Goal: Information Seeking & Learning: Learn about a topic

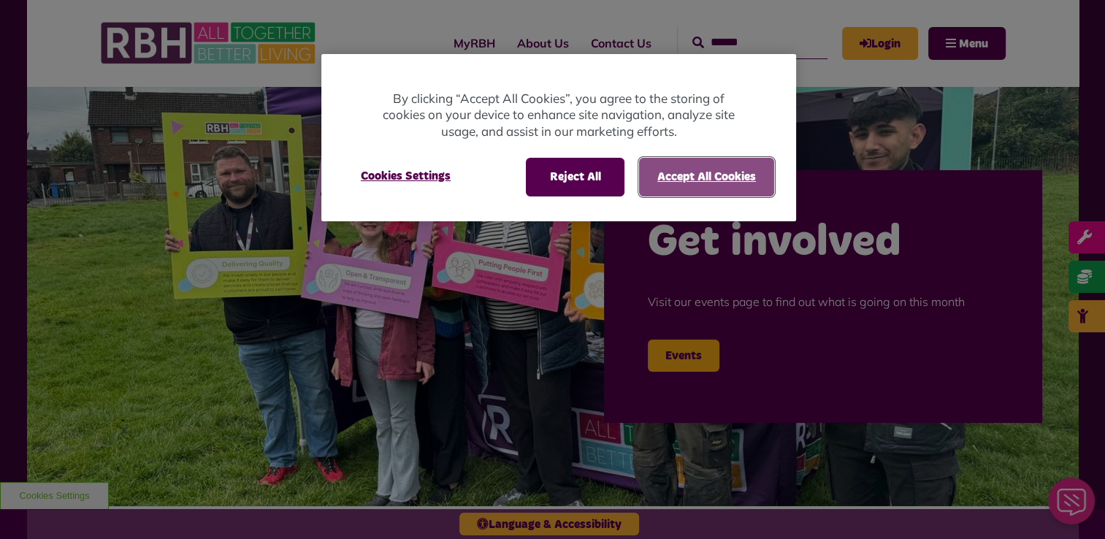
click at [702, 179] on button "Accept All Cookies" at bounding box center [706, 177] width 135 height 38
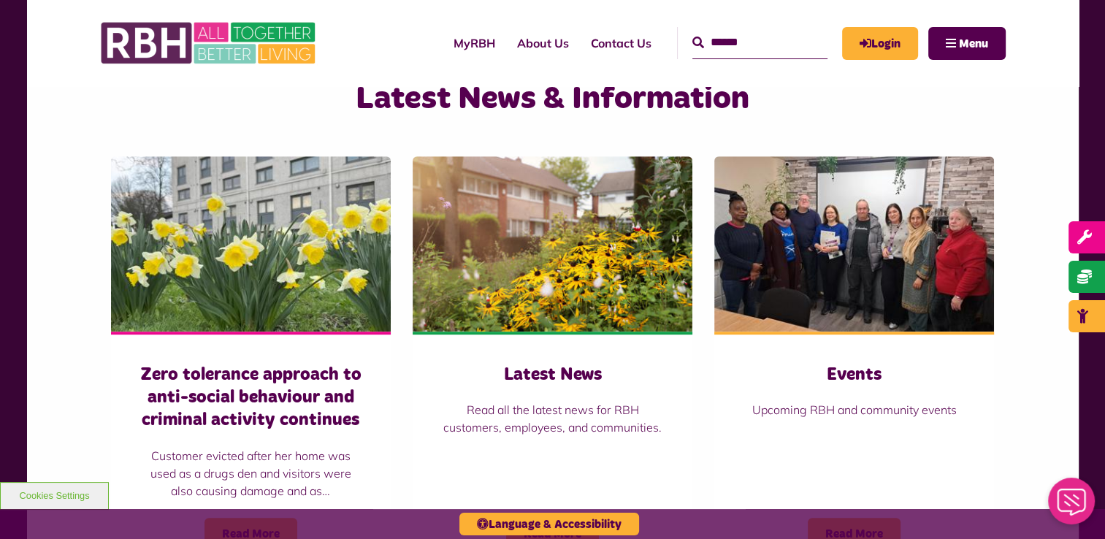
scroll to position [1414, 0]
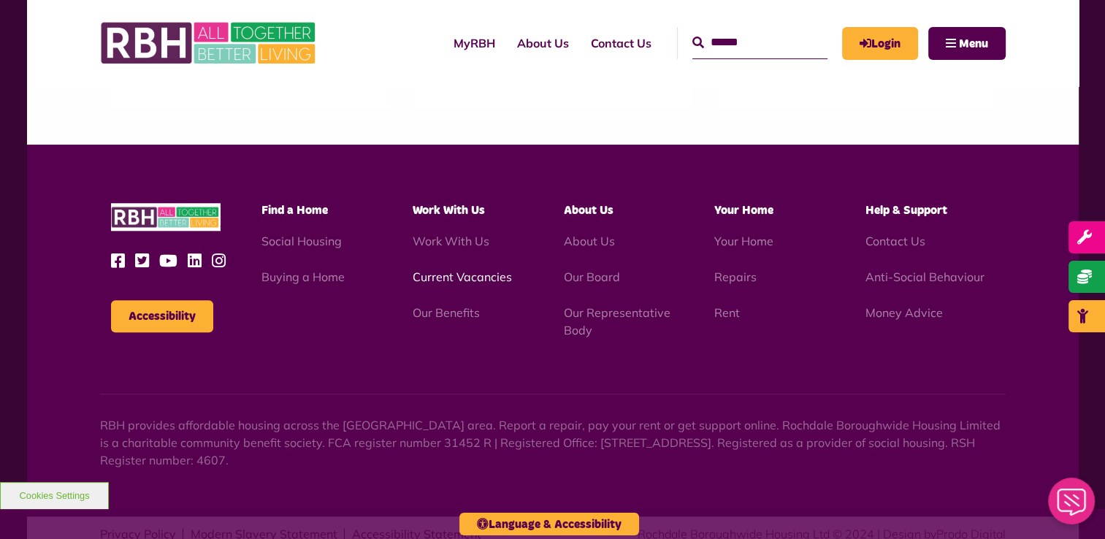
click at [435, 272] on link "Current Vacancies" at bounding box center [462, 276] width 99 height 15
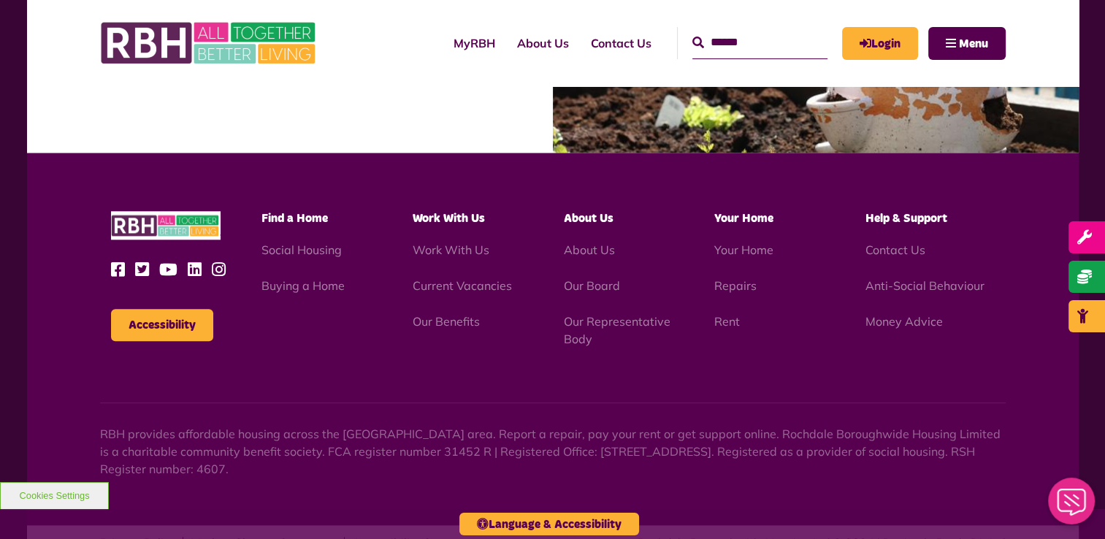
scroll to position [1627, 0]
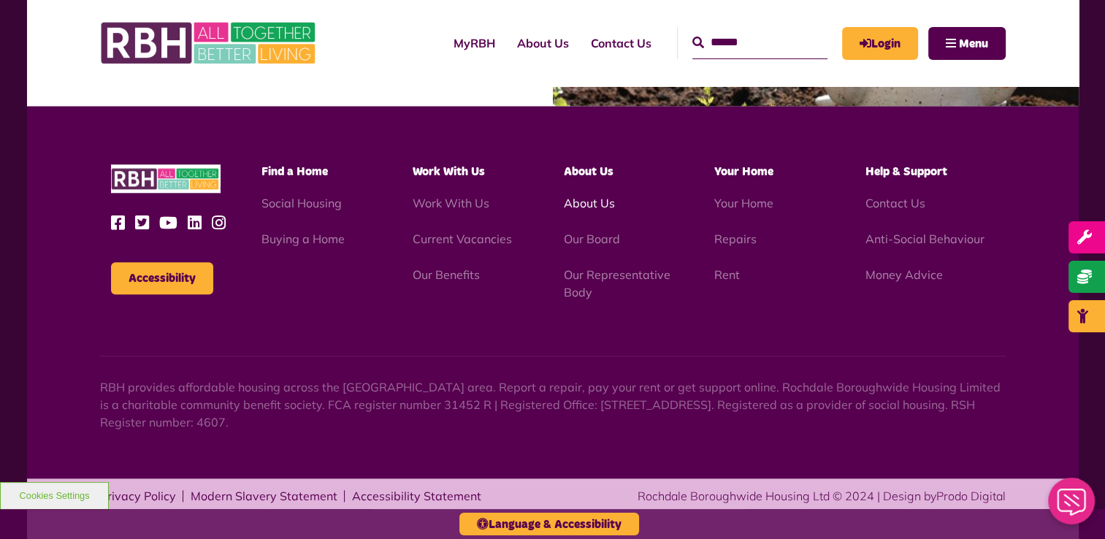
click at [587, 203] on link "About Us" at bounding box center [588, 203] width 51 height 15
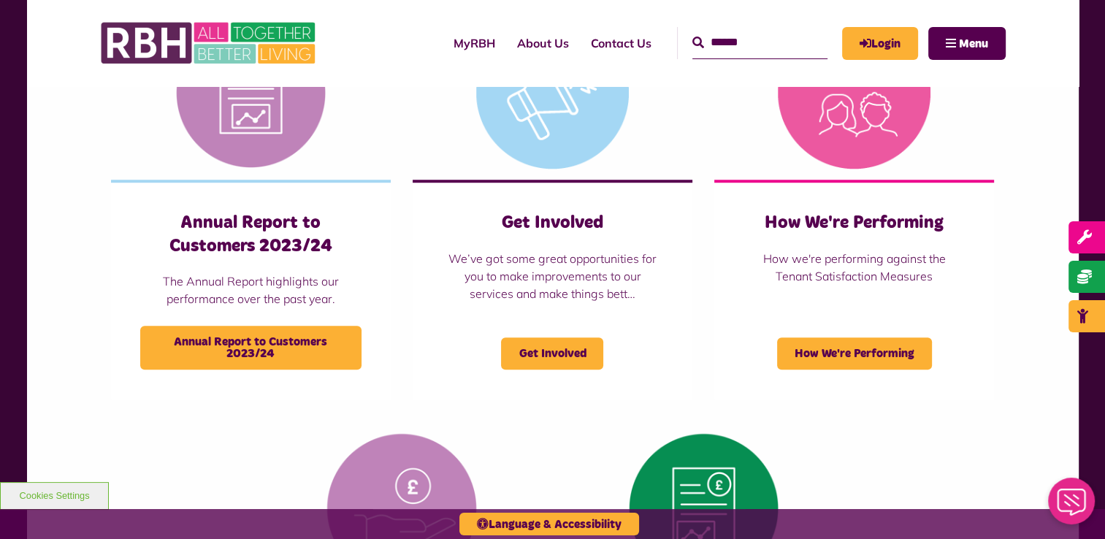
scroll to position [1055, 0]
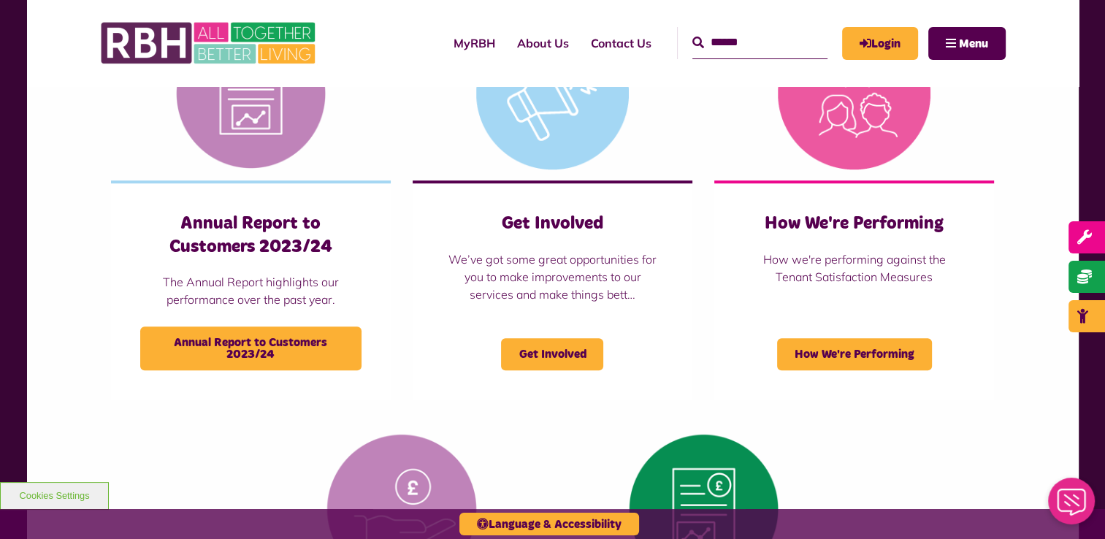
click at [710, 34] on input "Search" at bounding box center [759, 42] width 135 height 31
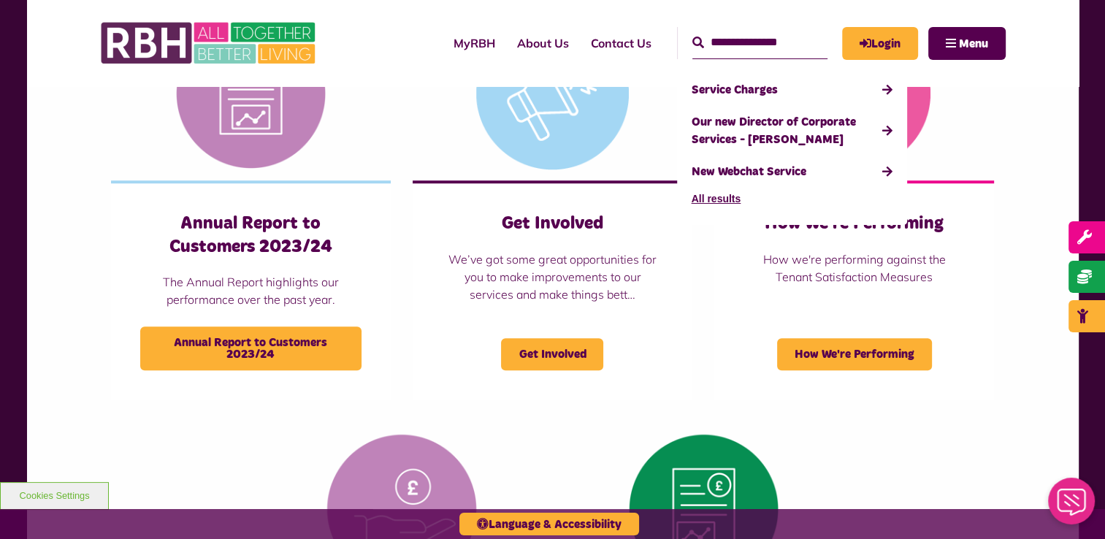
type input "**********"
click at [692, 34] on button "Search" at bounding box center [698, 43] width 12 height 18
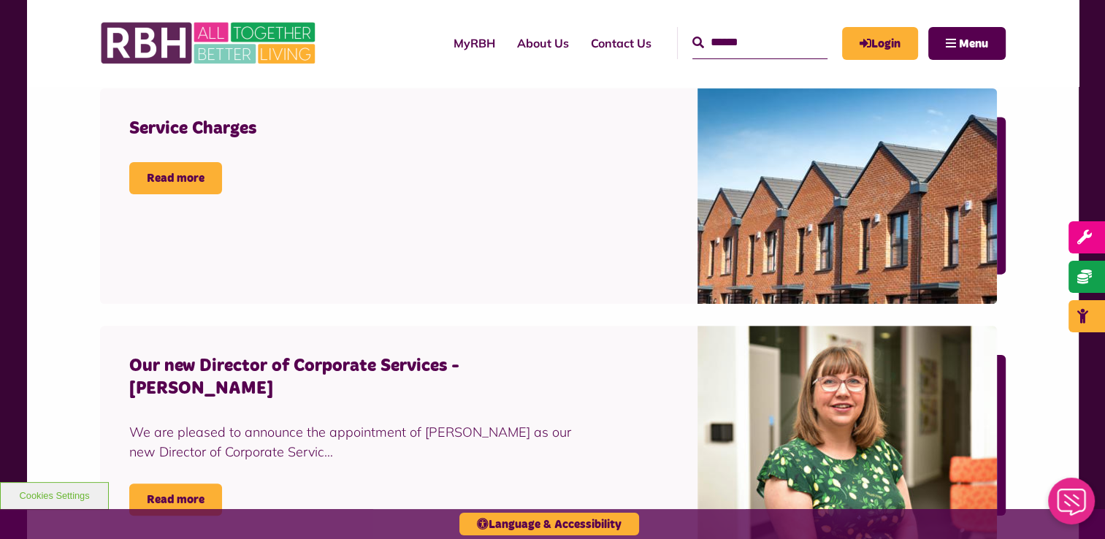
scroll to position [497, 0]
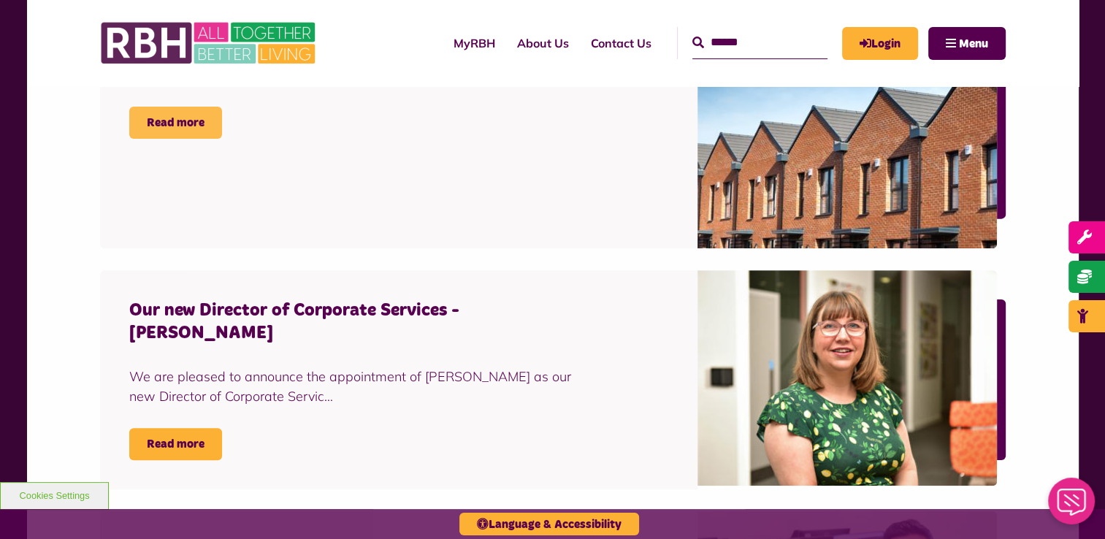
click at [168, 118] on link "Read more" at bounding box center [175, 123] width 93 height 32
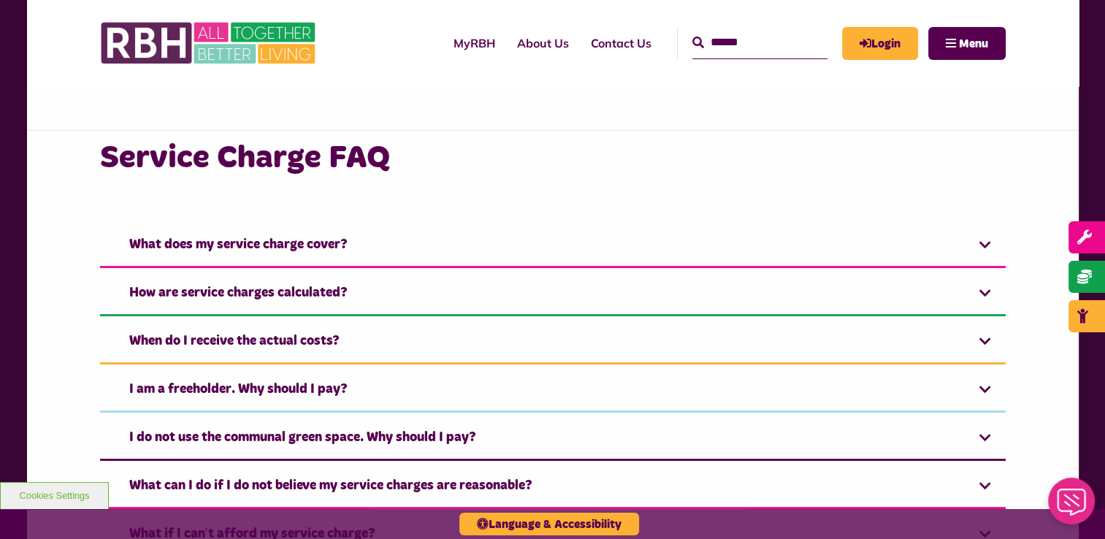
scroll to position [643, 0]
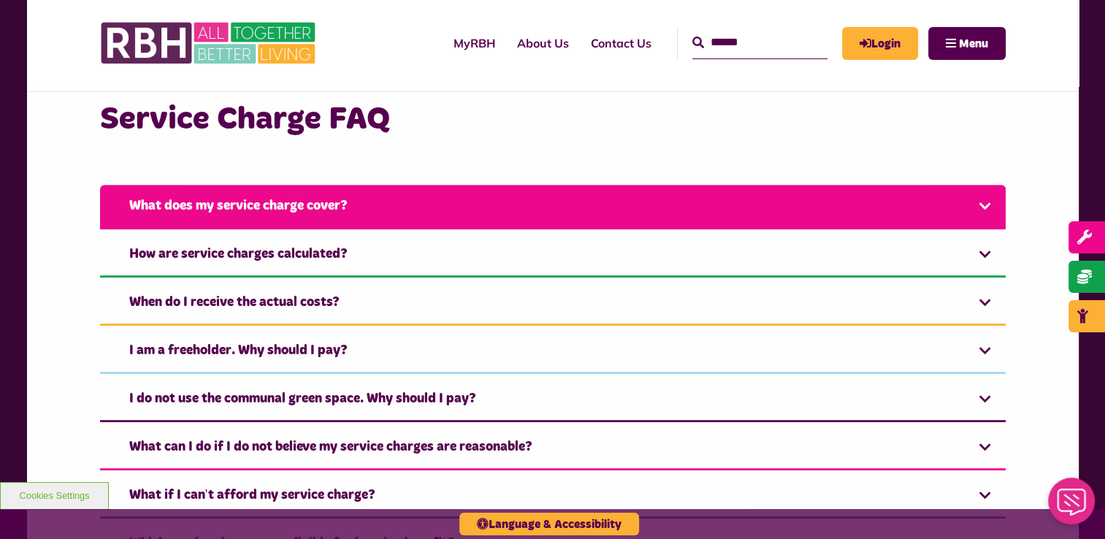
click at [978, 205] on link "What does my service charge cover?" at bounding box center [552, 207] width 905 height 45
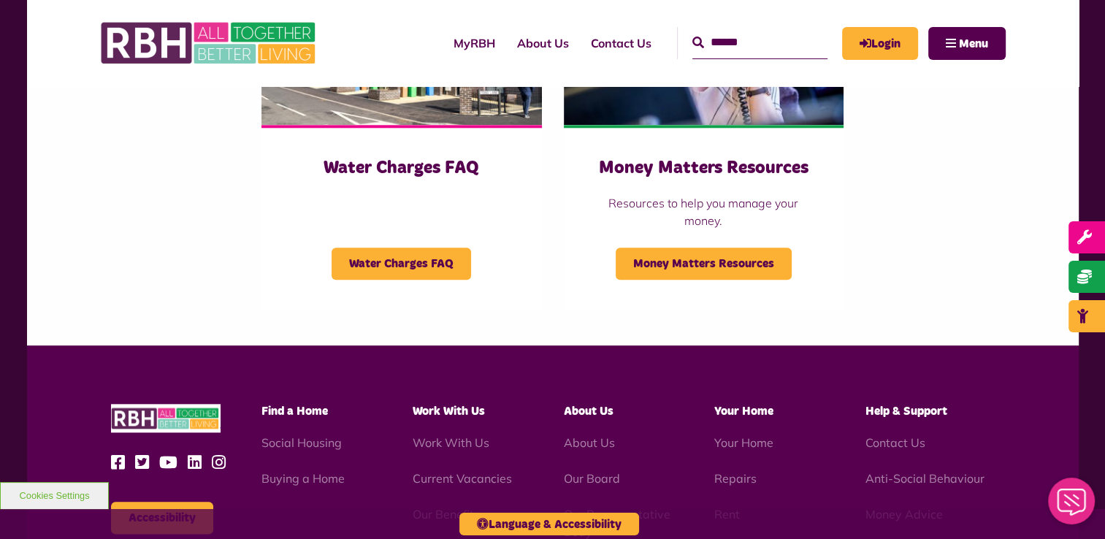
scroll to position [1582, 0]
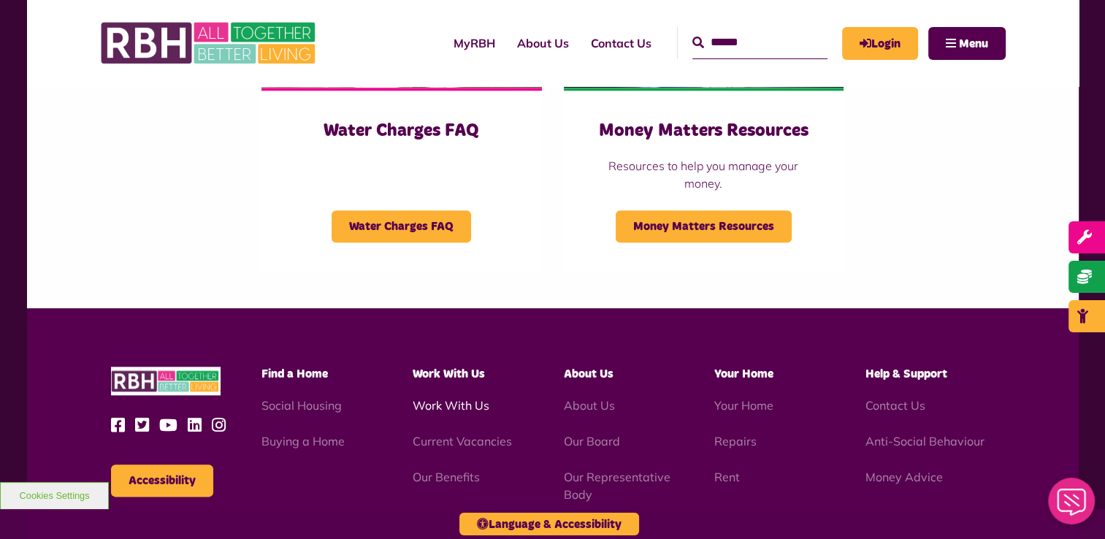
click at [447, 399] on link "Work With Us" at bounding box center [451, 405] width 77 height 15
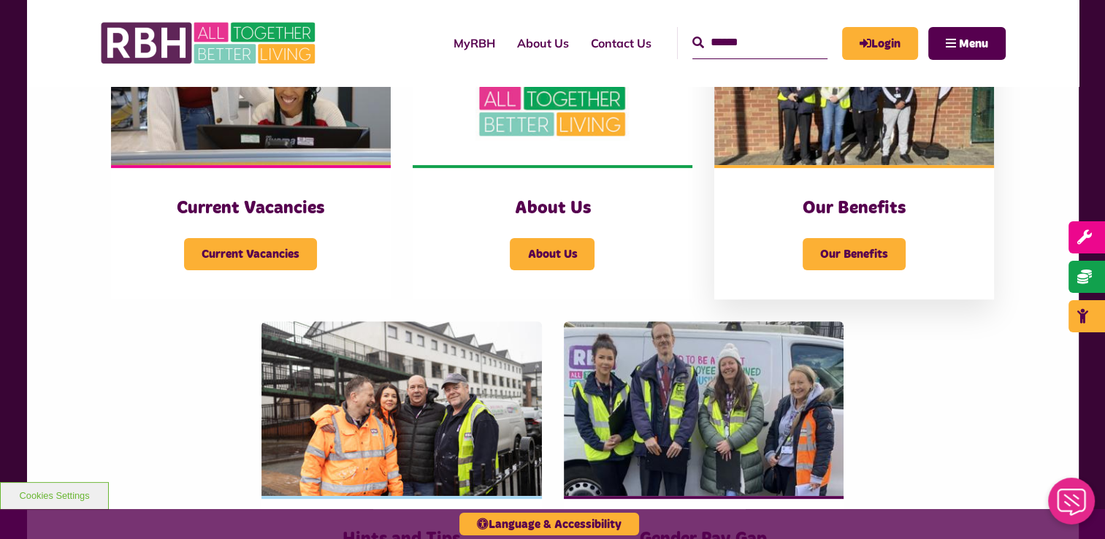
scroll to position [380, 0]
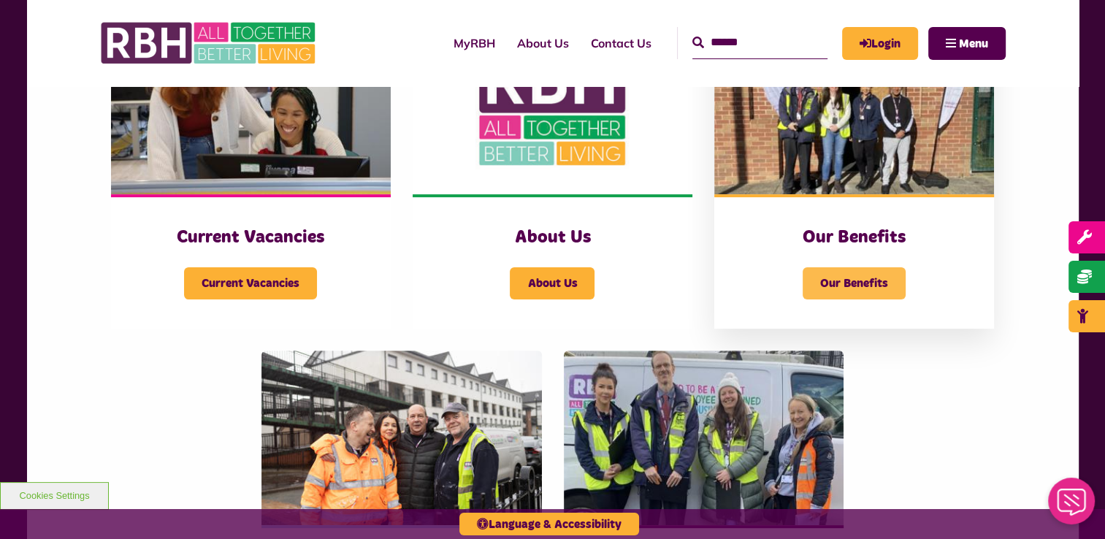
click at [849, 280] on span "Our Benefits" at bounding box center [853, 283] width 103 height 32
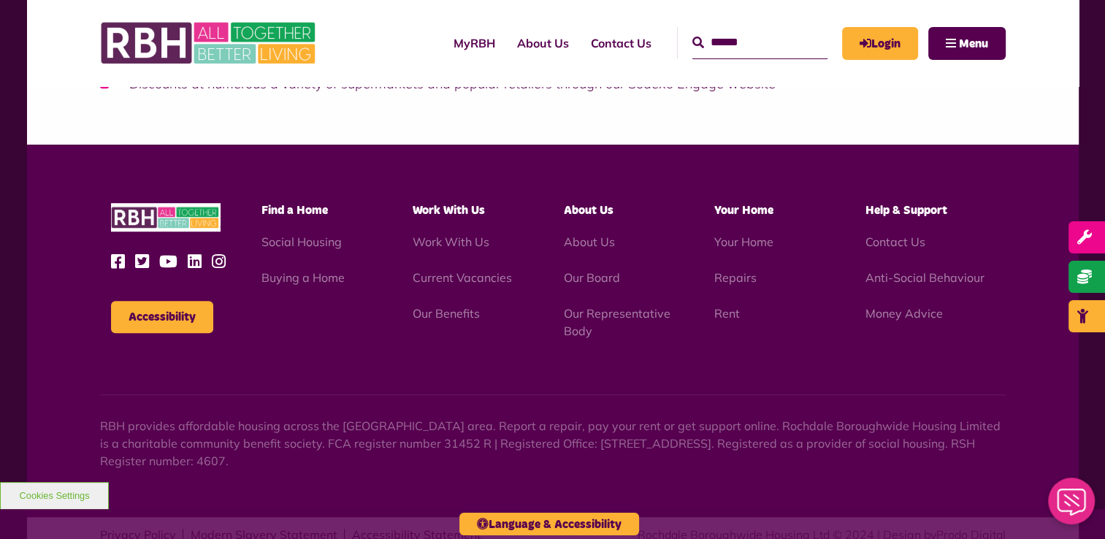
scroll to position [964, 0]
